Goal: Task Accomplishment & Management: Complete application form

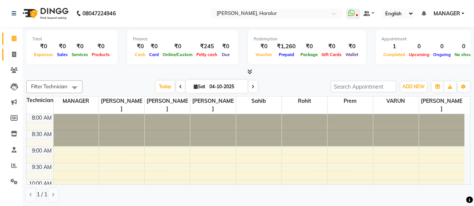
click at [14, 59] on link "Invoice" at bounding box center [11, 55] width 18 height 12
select select "service"
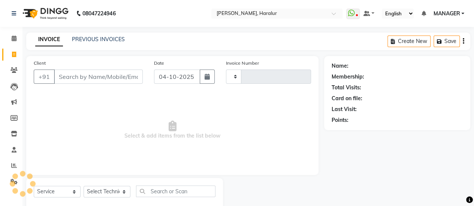
type input "0575"
select select "8259"
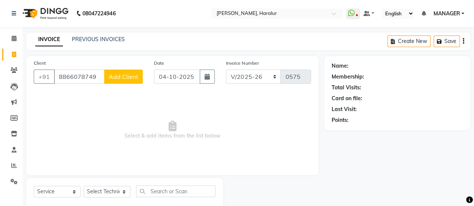
type input "8866078749"
click at [118, 72] on button "Add Client" at bounding box center [123, 77] width 39 height 14
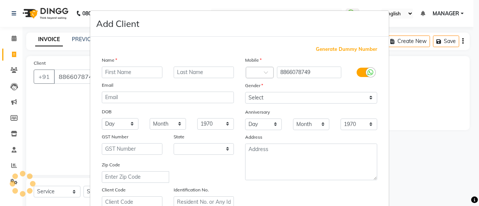
select select "21"
type input "[PERSON_NAME]"
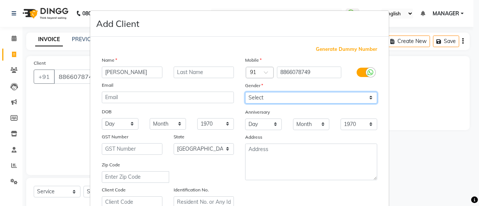
drag, startPoint x: 333, startPoint y: 100, endPoint x: 280, endPoint y: 130, distance: 60.7
click at [280, 130] on div "Mobile Country Code × 91 8866078749 Gender Select [DEMOGRAPHIC_DATA] [DEMOGRAPH…" at bounding box center [311, 132] width 143 height 152
select select "[DEMOGRAPHIC_DATA]"
click at [245, 92] on select "Select [DEMOGRAPHIC_DATA] [DEMOGRAPHIC_DATA] Other Prefer Not To Say" at bounding box center [311, 98] width 132 height 12
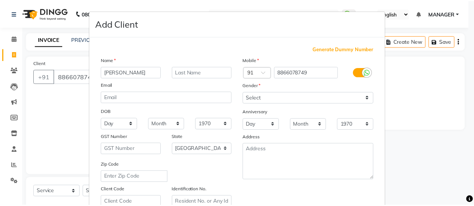
scroll to position [138, 0]
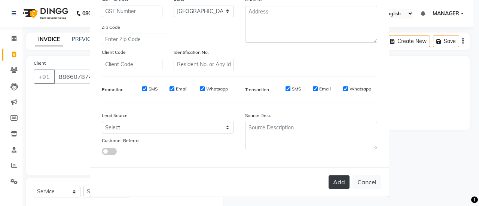
click at [339, 187] on button "Add" at bounding box center [339, 182] width 21 height 13
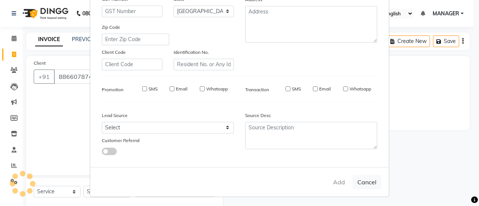
type input "88******49"
select select
select select "null"
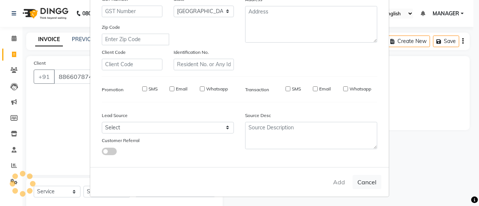
select select
checkbox input "false"
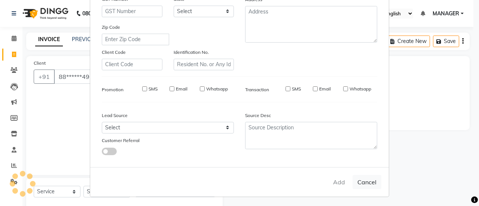
checkbox input "false"
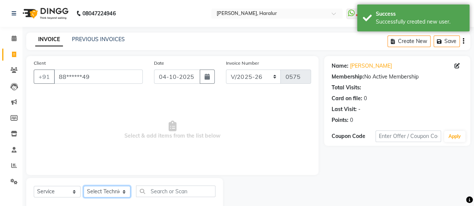
click at [107, 197] on select "Select Technician [PERSON_NAME] MANAGER Prem [PERSON_NAME]" at bounding box center [107, 192] width 47 height 12
select select "79360"
click at [84, 186] on select "Select Technician [PERSON_NAME] MANAGER Prem [PERSON_NAME]" at bounding box center [107, 192] width 47 height 12
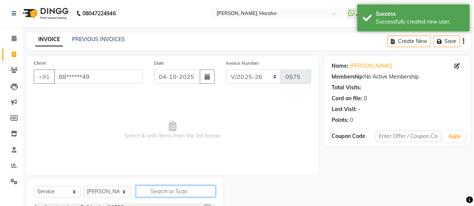
click at [157, 186] on input "text" at bounding box center [175, 192] width 79 height 12
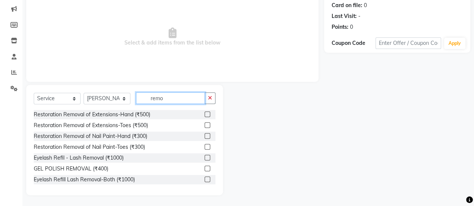
type input "remo"
click at [204, 113] on label at bounding box center [207, 115] width 6 height 6
click at [204, 113] on input "checkbox" at bounding box center [206, 114] width 5 height 5
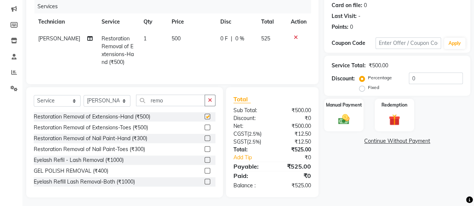
checkbox input "false"
click at [334, 114] on img at bounding box center [343, 119] width 19 height 13
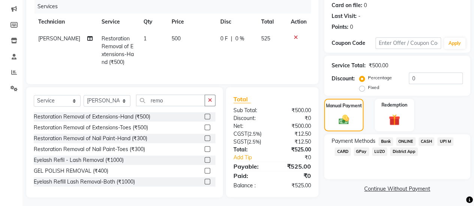
click at [409, 139] on span "ONLINE" at bounding box center [405, 141] width 19 height 9
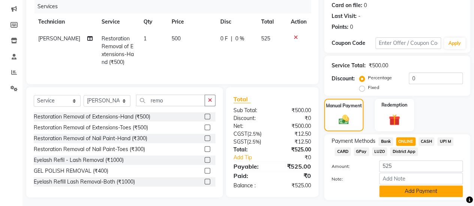
click at [398, 192] on button "Add Payment" at bounding box center [421, 192] width 84 height 12
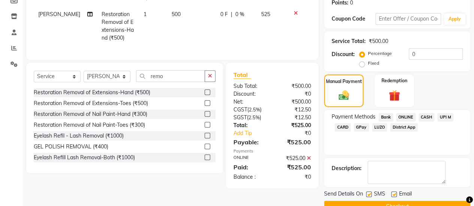
scroll to position [134, 0]
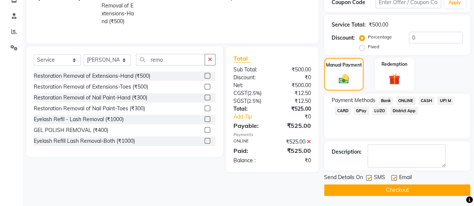
click at [427, 192] on button "Checkout" at bounding box center [397, 191] width 146 height 12
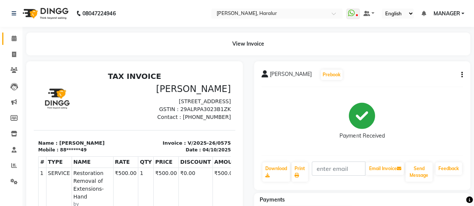
click at [12, 43] on link "Calendar" at bounding box center [11, 39] width 18 height 12
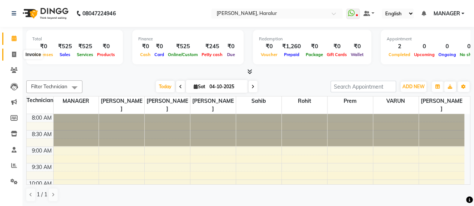
click at [13, 54] on icon at bounding box center [14, 55] width 4 height 6
select select "service"
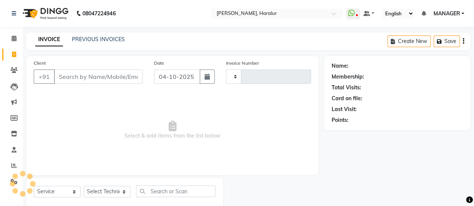
type input "0576"
select select "8259"
click at [99, 74] on input "Client" at bounding box center [98, 77] width 89 height 14
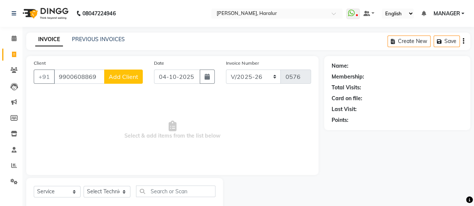
type input "9900608869"
click at [124, 74] on span "Add Client" at bounding box center [124, 76] width 30 height 7
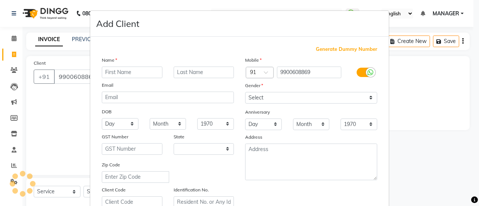
select select "21"
click at [124, 74] on input "text" at bounding box center [132, 73] width 61 height 12
type input "[PERSON_NAME]"
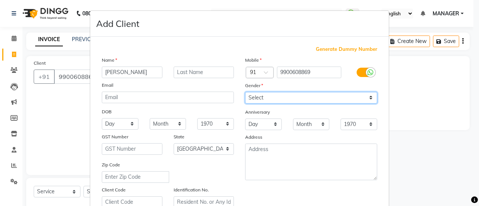
click at [261, 98] on select "Select [DEMOGRAPHIC_DATA] [DEMOGRAPHIC_DATA] Other Prefer Not To Say" at bounding box center [311, 98] width 132 height 12
select select "[DEMOGRAPHIC_DATA]"
click at [245, 92] on select "Select [DEMOGRAPHIC_DATA] [DEMOGRAPHIC_DATA] Other Prefer Not To Say" at bounding box center [311, 98] width 132 height 12
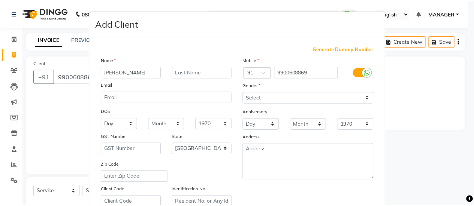
scroll to position [138, 0]
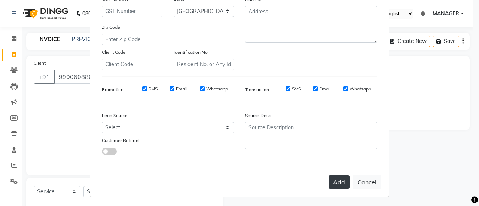
click at [331, 185] on button "Add" at bounding box center [339, 182] width 21 height 13
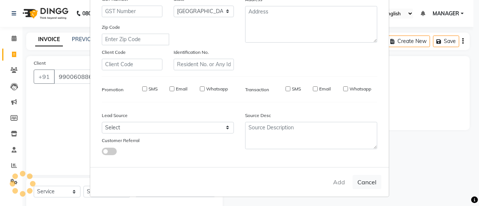
type input "99******69"
select select
select select "null"
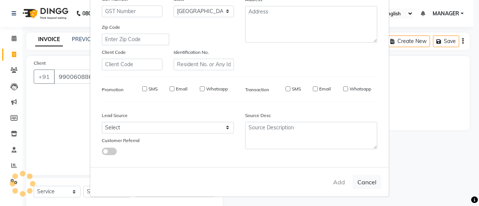
select select
checkbox input "false"
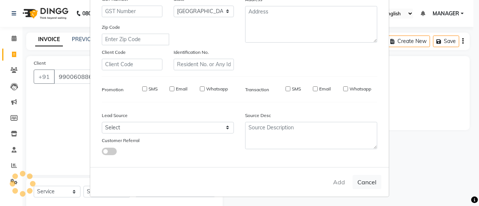
checkbox input "false"
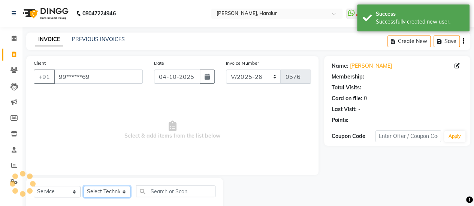
click at [91, 195] on select "Select Technician [PERSON_NAME] MANAGER Prem [PERSON_NAME]" at bounding box center [107, 192] width 47 height 12
select select "79360"
click at [84, 186] on select "Select Technician [PERSON_NAME] MANAGER Prem [PERSON_NAME]" at bounding box center [107, 192] width 47 height 12
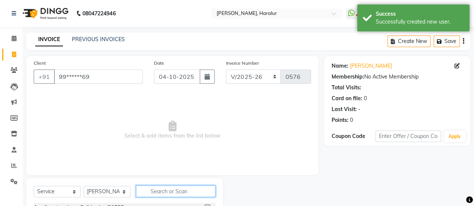
click at [159, 195] on input "text" at bounding box center [175, 192] width 79 height 12
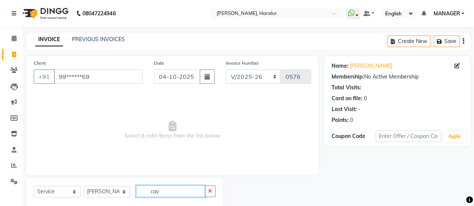
scroll to position [18, 0]
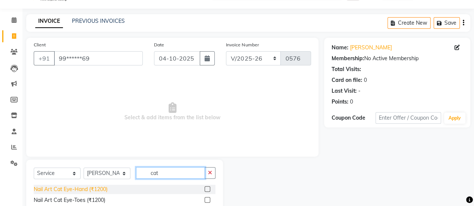
type input "cat"
click at [90, 188] on div "Nail Art Cat Eye-Hand (₹1200)" at bounding box center [71, 190] width 74 height 8
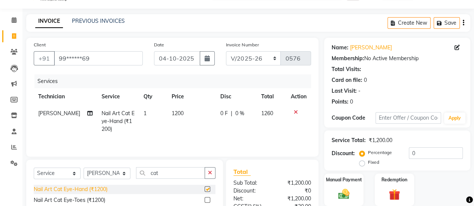
checkbox input "false"
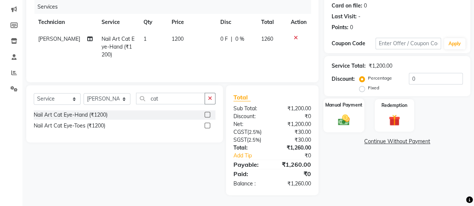
click at [342, 127] on div "Manual Payment" at bounding box center [343, 115] width 41 height 34
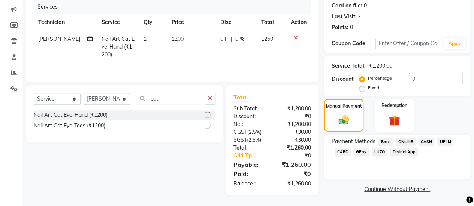
click at [406, 141] on span "ONLINE" at bounding box center [405, 142] width 19 height 9
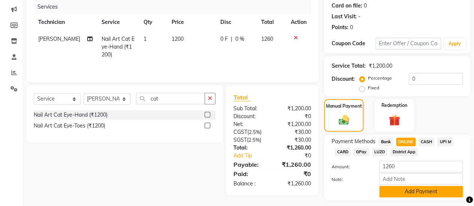
click at [413, 193] on button "Add Payment" at bounding box center [421, 192] width 84 height 12
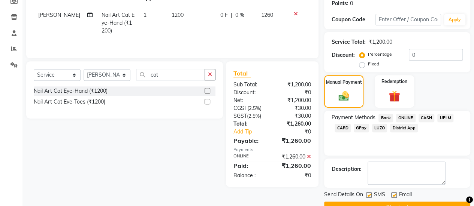
scroll to position [134, 0]
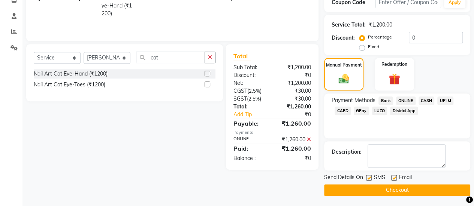
click at [397, 188] on button "Checkout" at bounding box center [397, 191] width 146 height 12
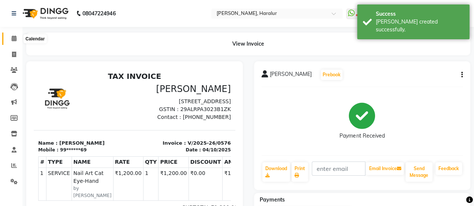
click at [14, 40] on icon at bounding box center [14, 39] width 5 height 6
